Goal: Task Accomplishment & Management: Complete application form

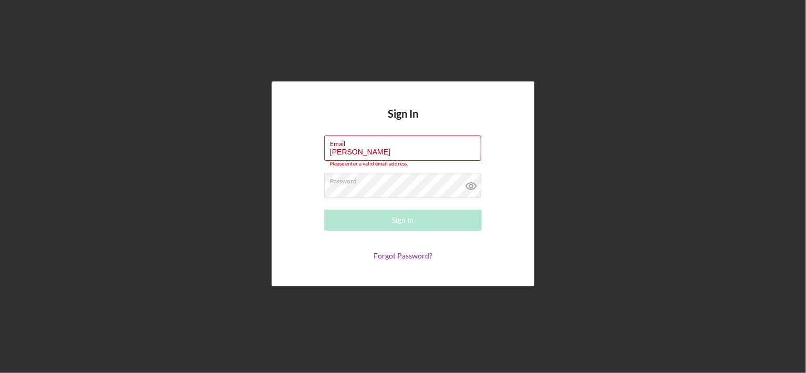
click at [380, 165] on form "Email [PERSON_NAME] Please enter a valid email address. Password Sign In Forgot…" at bounding box center [403, 198] width 210 height 125
click at [384, 143] on label "Email" at bounding box center [405, 142] width 151 height 12
click at [384, 143] on input "[PERSON_NAME]" at bounding box center [402, 148] width 157 height 25
type input "W"
type input "[EMAIL_ADDRESS][DOMAIN_NAME]"
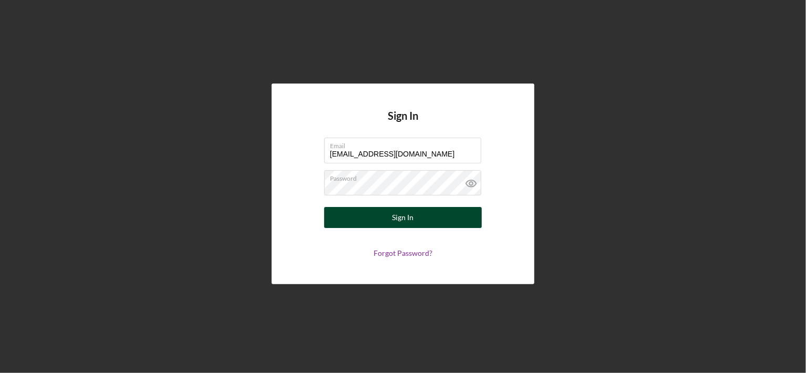
click at [423, 221] on button "Sign In" at bounding box center [403, 217] width 158 height 21
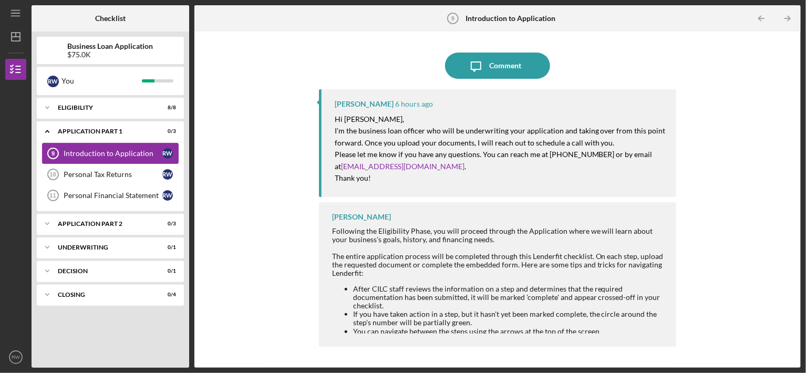
click at [144, 151] on div "Introduction to Application" at bounding box center [113, 153] width 99 height 8
click at [127, 155] on div "Introduction to Application" at bounding box center [113, 153] width 99 height 8
click at [570, 231] on div "Following the Eligibility Phase, you will proceed through the Application where…" at bounding box center [499, 302] width 334 height 150
click at [160, 152] on div "Introduction to Application" at bounding box center [113, 153] width 99 height 8
drag, startPoint x: 483, startPoint y: 29, endPoint x: 520, endPoint y: 12, distance: 40.7
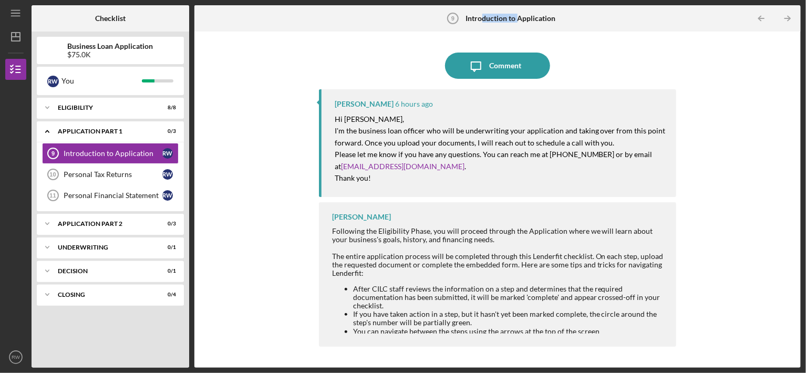
click at [520, 12] on div "Introduction to Application 9 Introduction to Application" at bounding box center [498, 18] width 116 height 26
click at [551, 19] on b "Introduction to Application" at bounding box center [511, 18] width 90 height 8
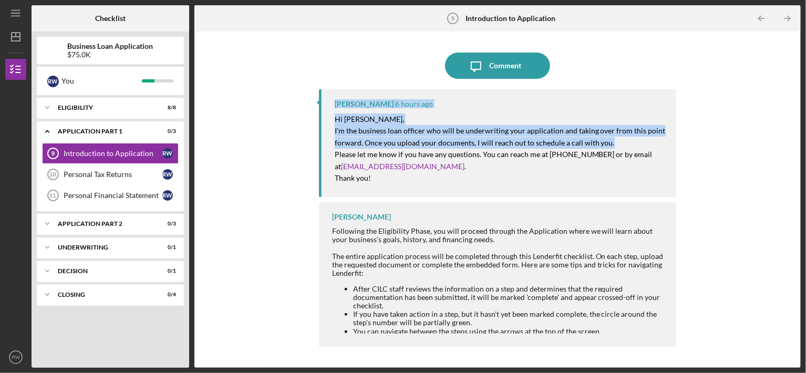
drag, startPoint x: 801, startPoint y: 81, endPoint x: 805, endPoint y: 146, distance: 64.8
click at [805, 146] on div "Icon/Menu Introduction to Application 9 Introduction to Application Checklist B…" at bounding box center [403, 186] width 806 height 373
click at [146, 195] on div "Personal Financial Statement" at bounding box center [113, 195] width 99 height 8
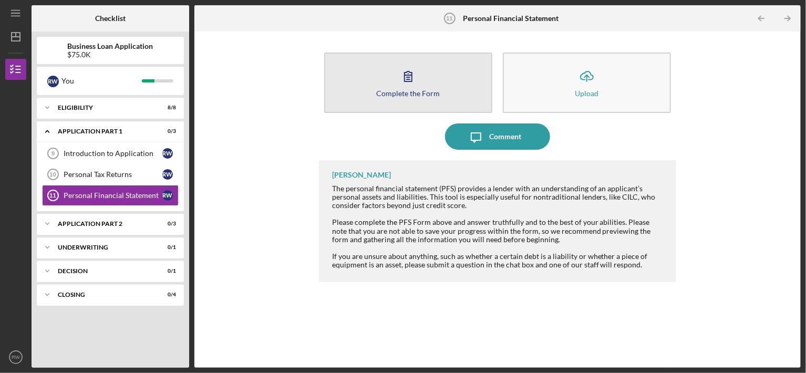
click at [397, 73] on icon "button" at bounding box center [408, 76] width 26 height 26
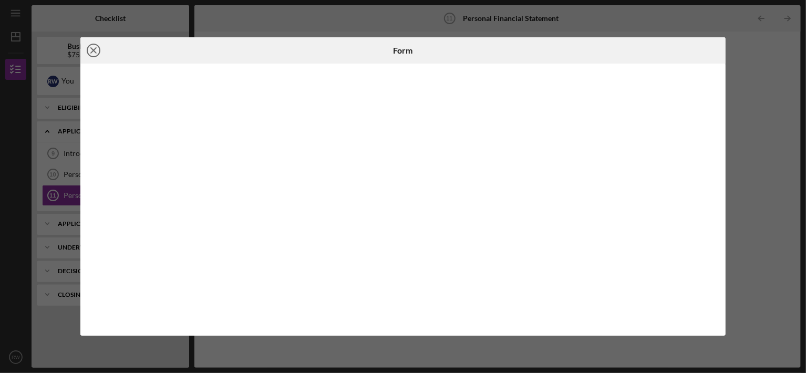
click at [95, 54] on icon "Icon/Close" at bounding box center [93, 50] width 26 height 26
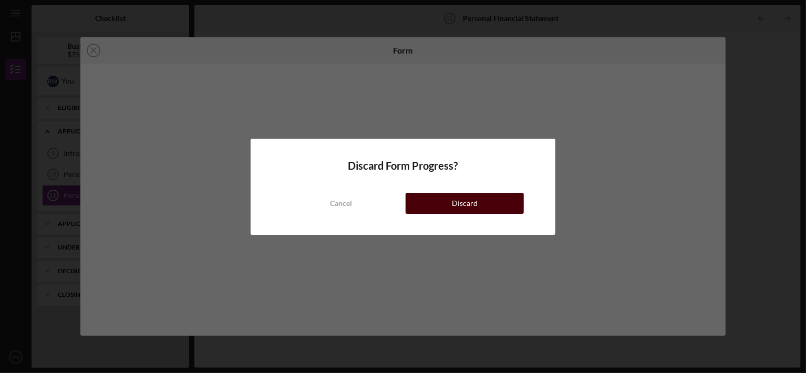
click at [441, 198] on button "Discard" at bounding box center [465, 203] width 118 height 21
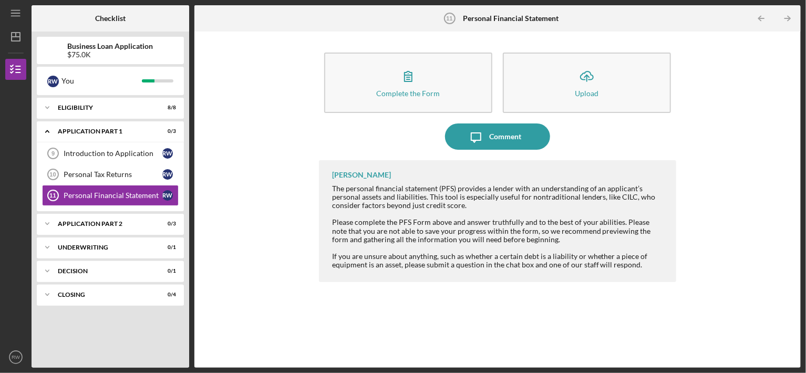
click at [313, 177] on div "Complete the Form Form Icon/Upload Upload Icon/Message Comment [PERSON_NAME] Th…" at bounding box center [498, 200] width 596 height 326
drag, startPoint x: 137, startPoint y: 157, endPoint x: 144, endPoint y: 177, distance: 21.3
click at [144, 177] on div "Introduction to Application 9 Introduction to Application R W Personal Tax Retu…" at bounding box center [110, 177] width 147 height 68
click at [88, 177] on div "Personal Tax Returns" at bounding box center [113, 174] width 99 height 8
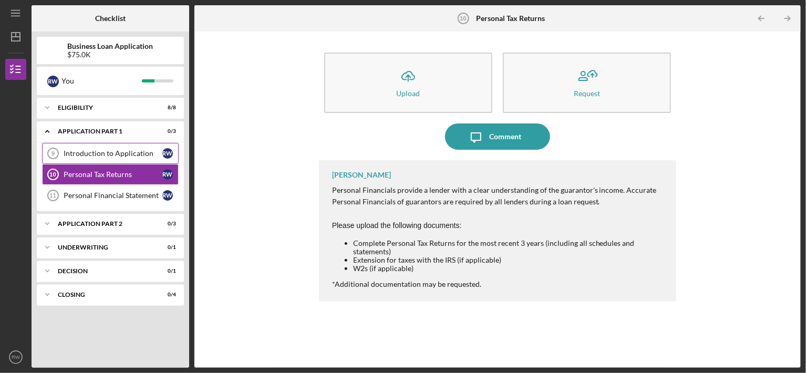
click at [151, 159] on link "Introduction to Application 9 Introduction to Application R W" at bounding box center [110, 153] width 137 height 21
